Goal: Information Seeking & Learning: Learn about a topic

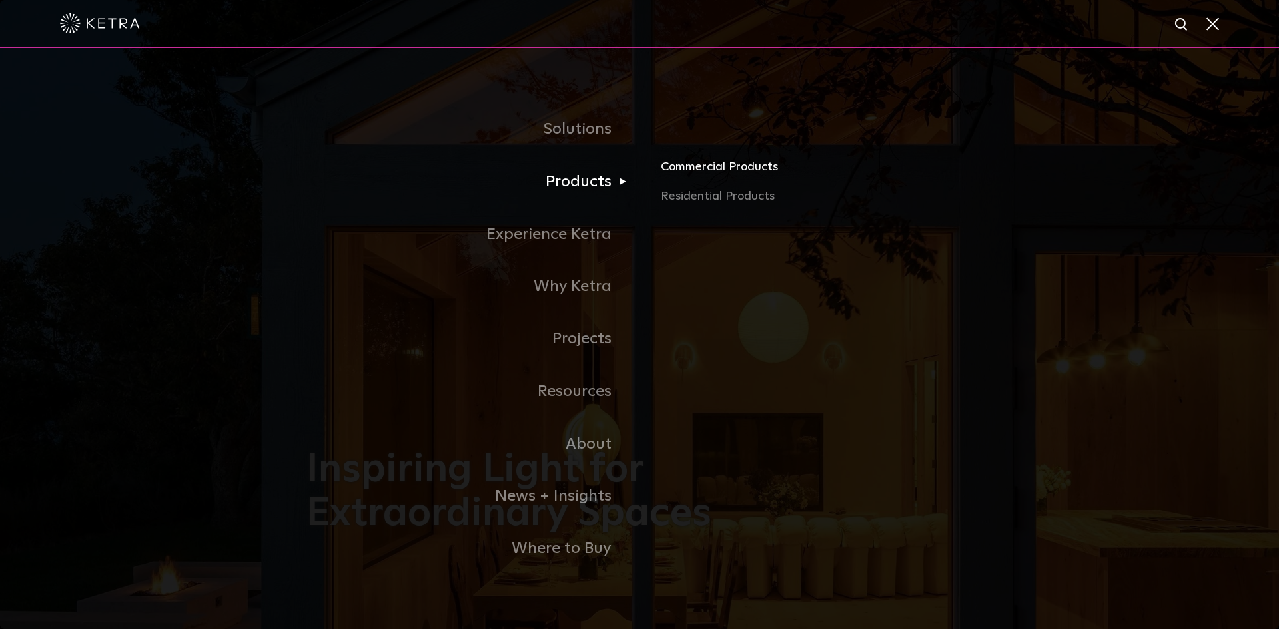
click at [701, 173] on link "Commercial Products" at bounding box center [817, 172] width 312 height 29
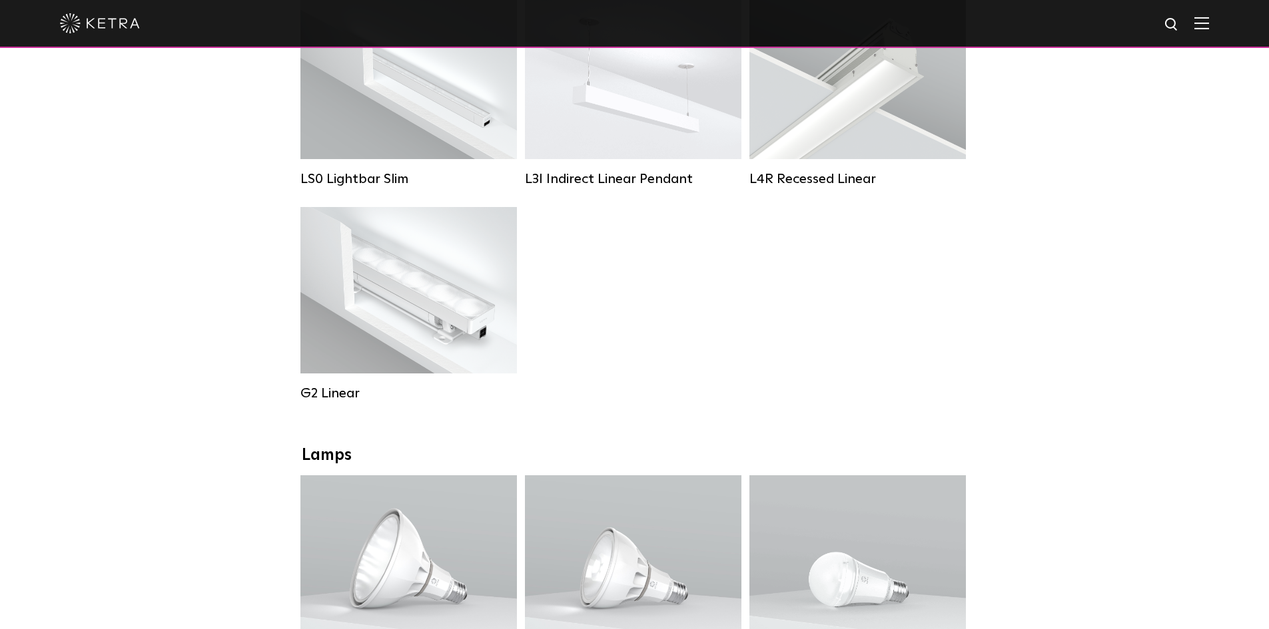
scroll to position [799, 0]
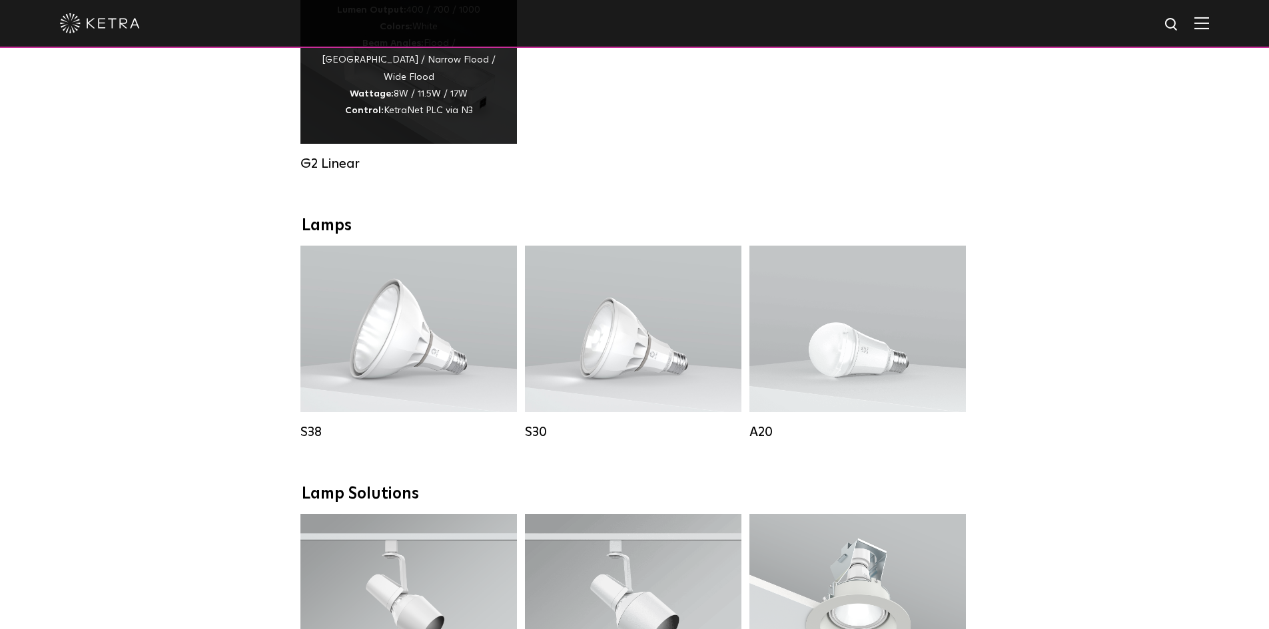
click at [472, 164] on div "G2 Linear" at bounding box center [408, 74] width 216 height 195
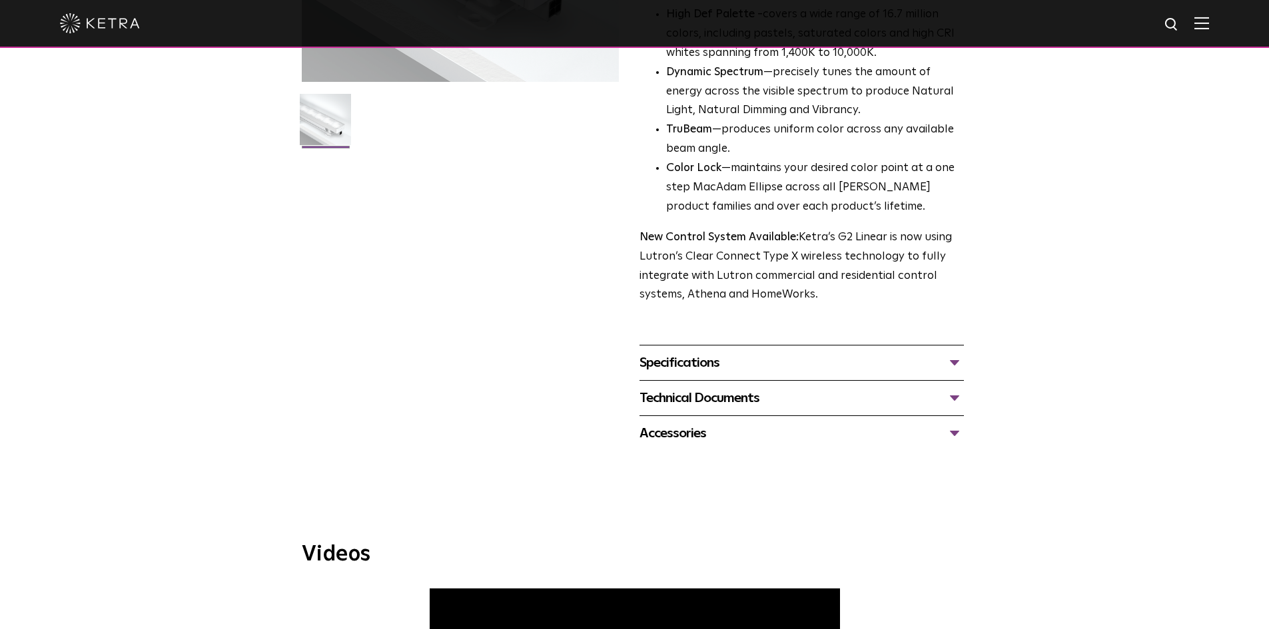
click at [697, 359] on div "Specifications" at bounding box center [801, 362] width 324 height 21
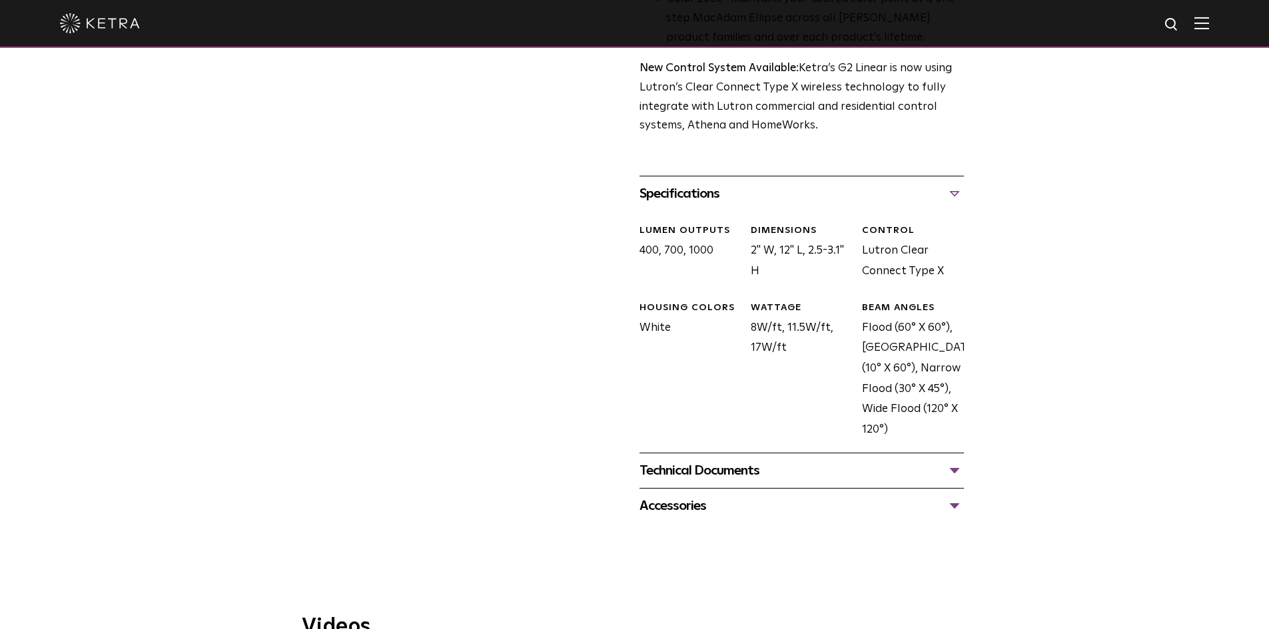
scroll to position [666, 0]
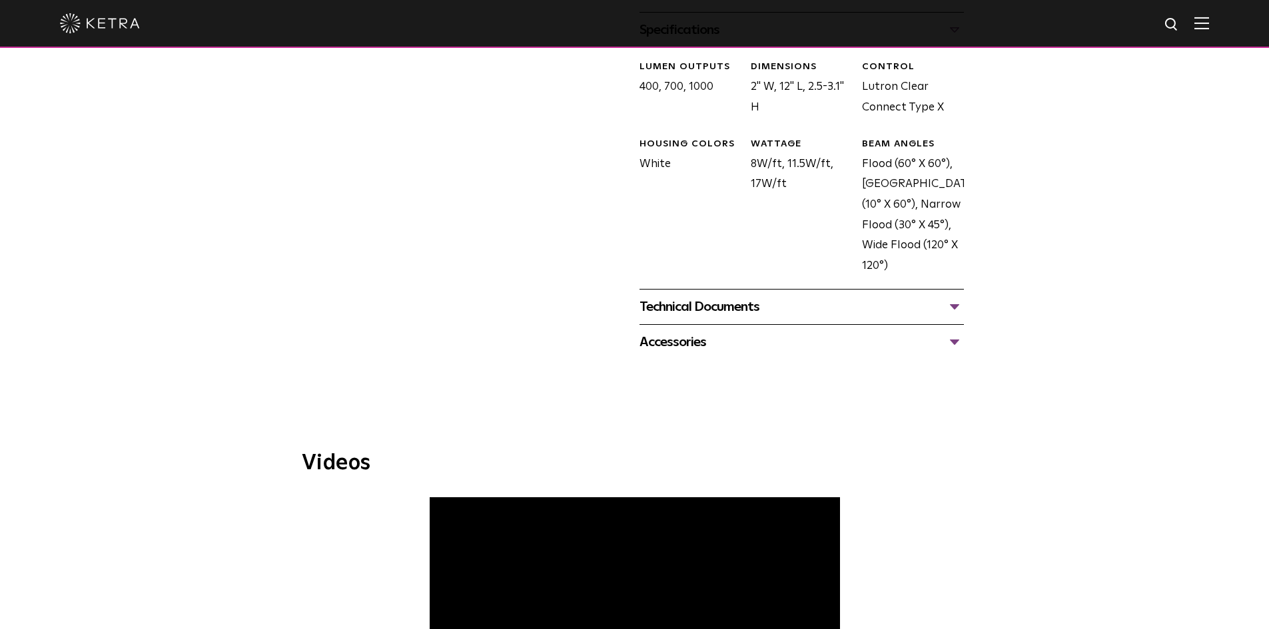
click at [699, 294] on div "Technical Documents G2 Specification Sheet G2 Installation Guide G2 Brochure G2…" at bounding box center [801, 306] width 324 height 35
click at [697, 313] on div "Technical Documents" at bounding box center [801, 306] width 324 height 21
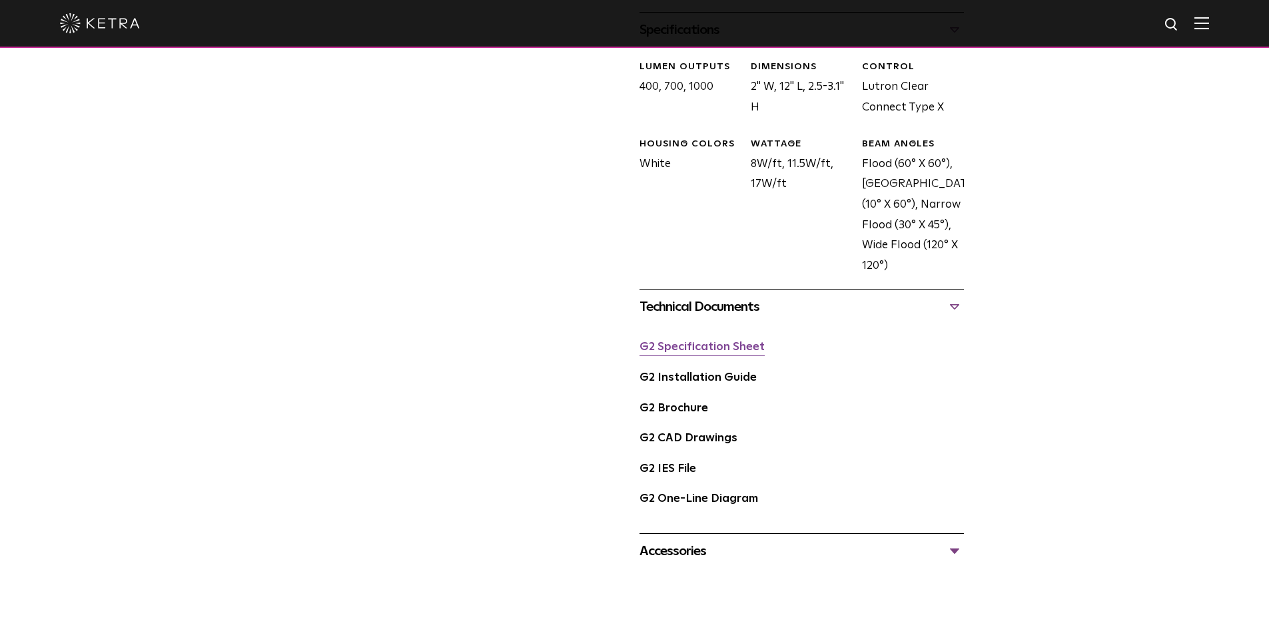
click at [692, 344] on link "G2 Specification Sheet" at bounding box center [701, 347] width 125 height 11
